Goal: Find specific page/section: Find specific page/section

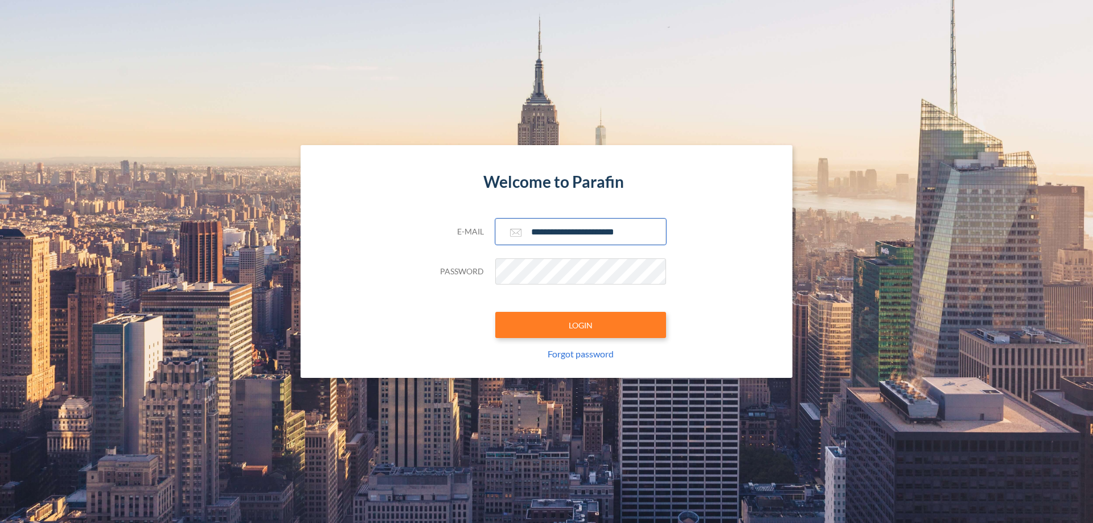
type input "**********"
click at [581, 325] on button "LOGIN" at bounding box center [580, 325] width 171 height 26
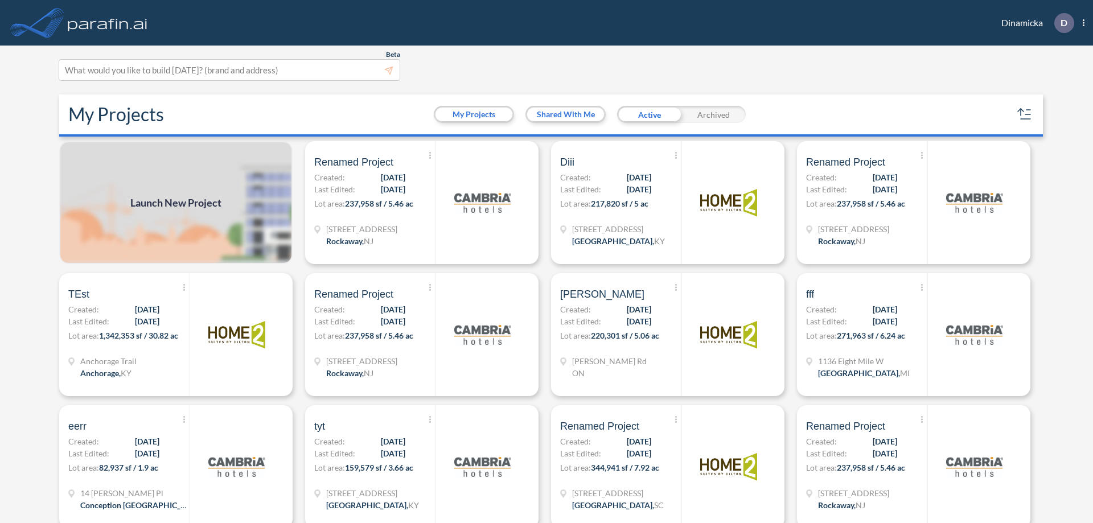
scroll to position [3, 0]
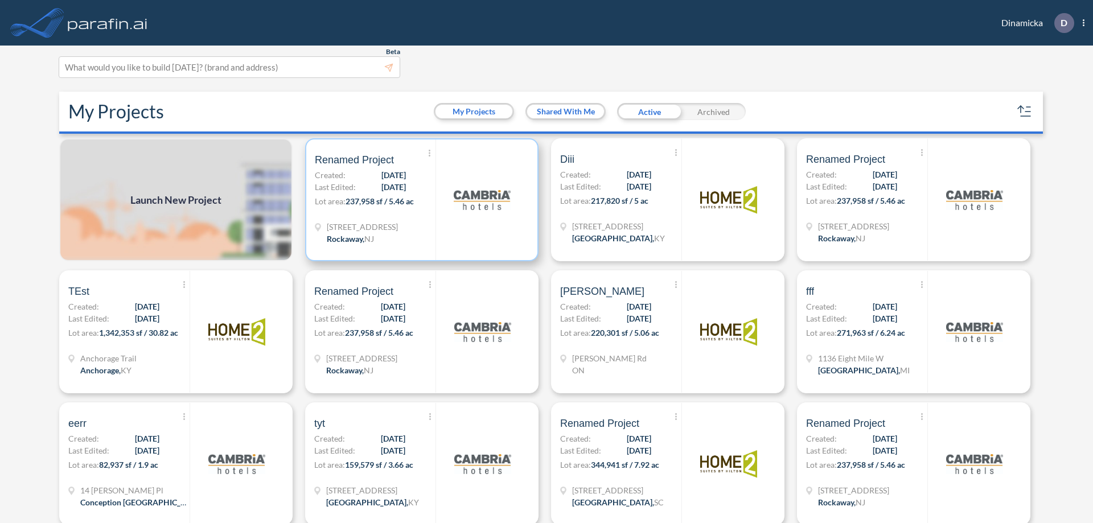
click at [420, 200] on p "Lot area: 237,958 sf / 5.46 ac" at bounding box center [375, 203] width 121 height 17
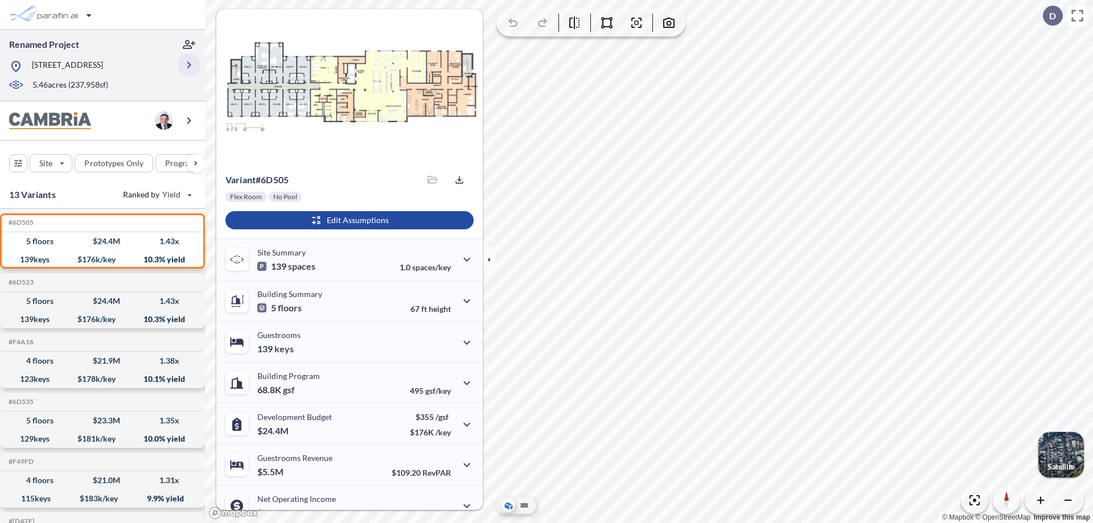
click at [189, 65] on icon "button" at bounding box center [189, 65] width 14 height 14
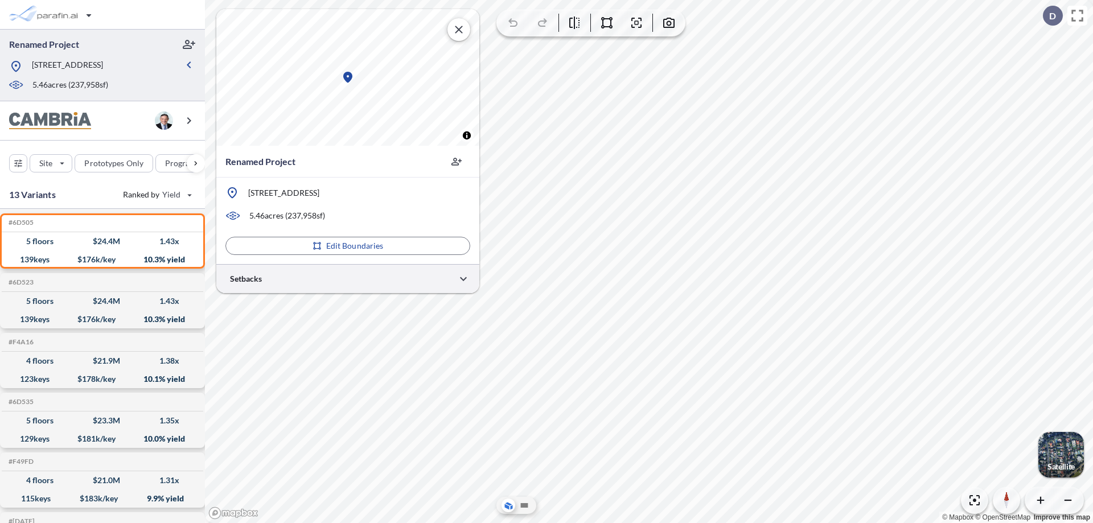
click at [348, 278] on div at bounding box center [347, 278] width 263 height 29
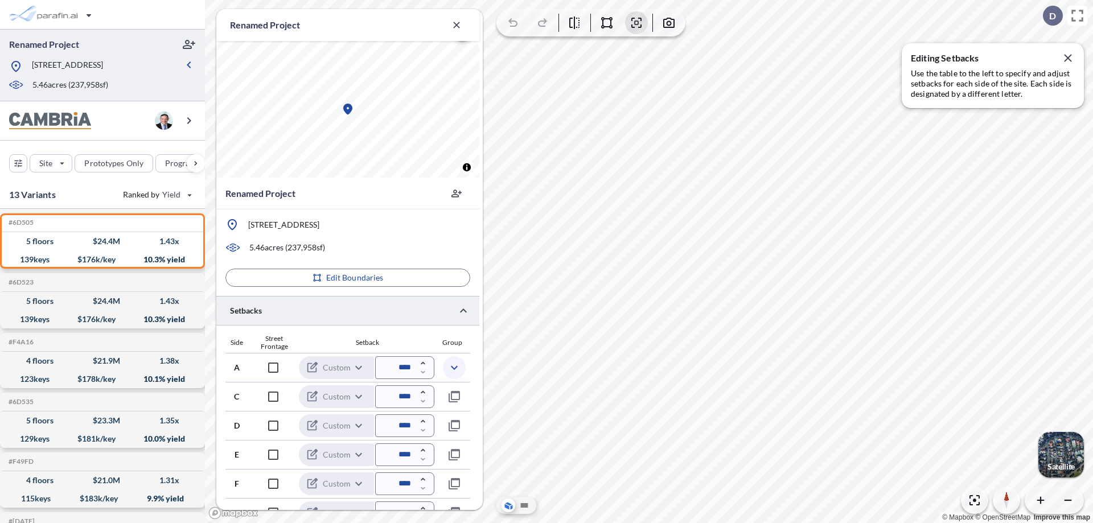
scroll to position [278, 0]
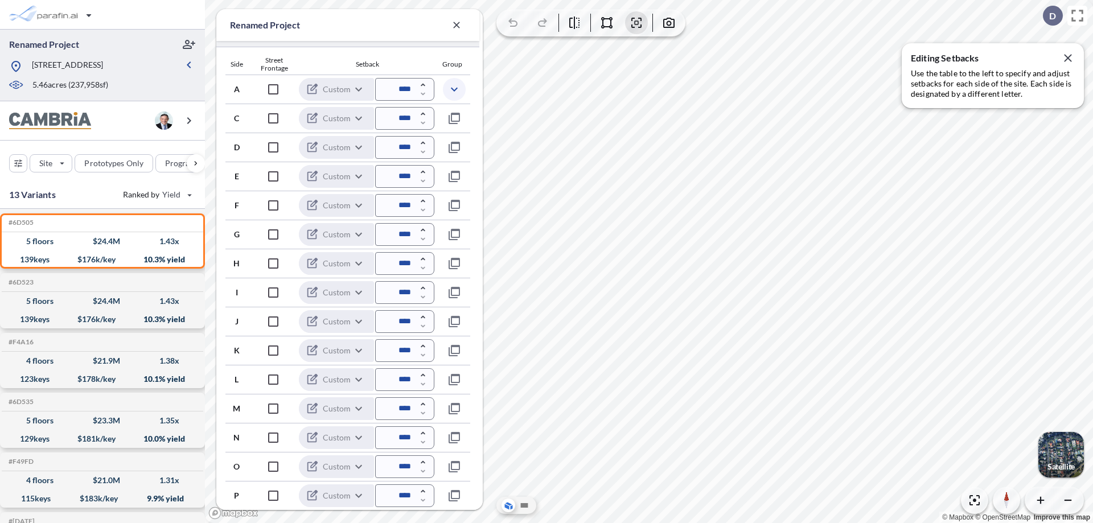
click at [454, 89] on icon "button" at bounding box center [455, 90] width 14 height 14
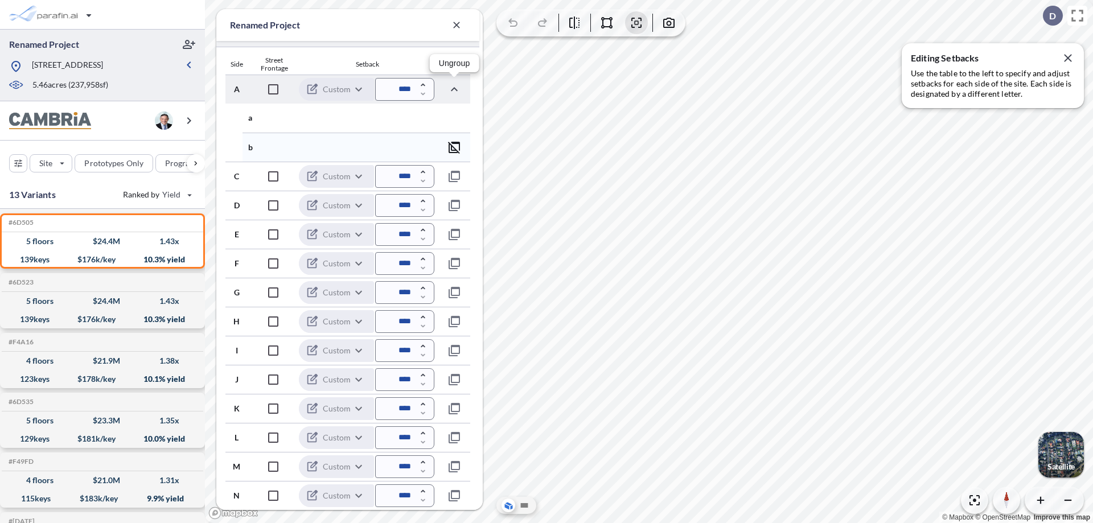
scroll to position [336, 0]
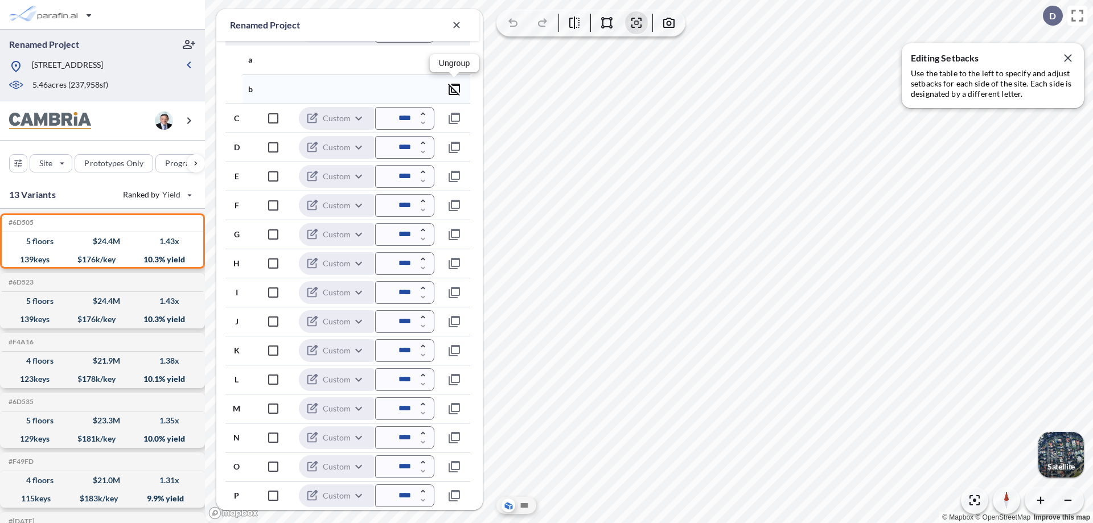
click at [454, 89] on icon "button" at bounding box center [455, 90] width 14 height 14
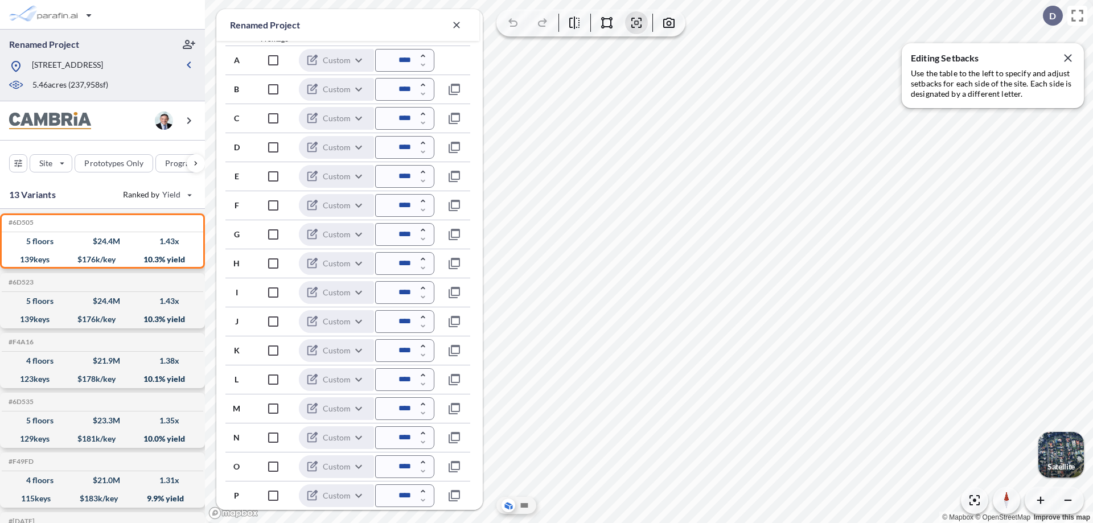
scroll to position [307, 0]
